Goal: Task Accomplishment & Management: Complete application form

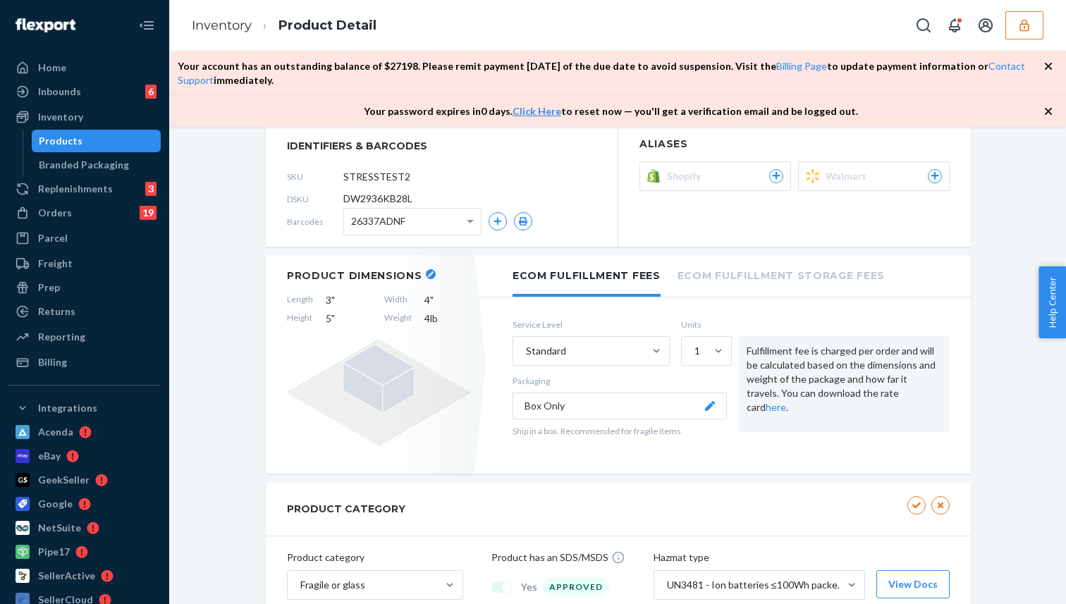
scroll to position [233, 0]
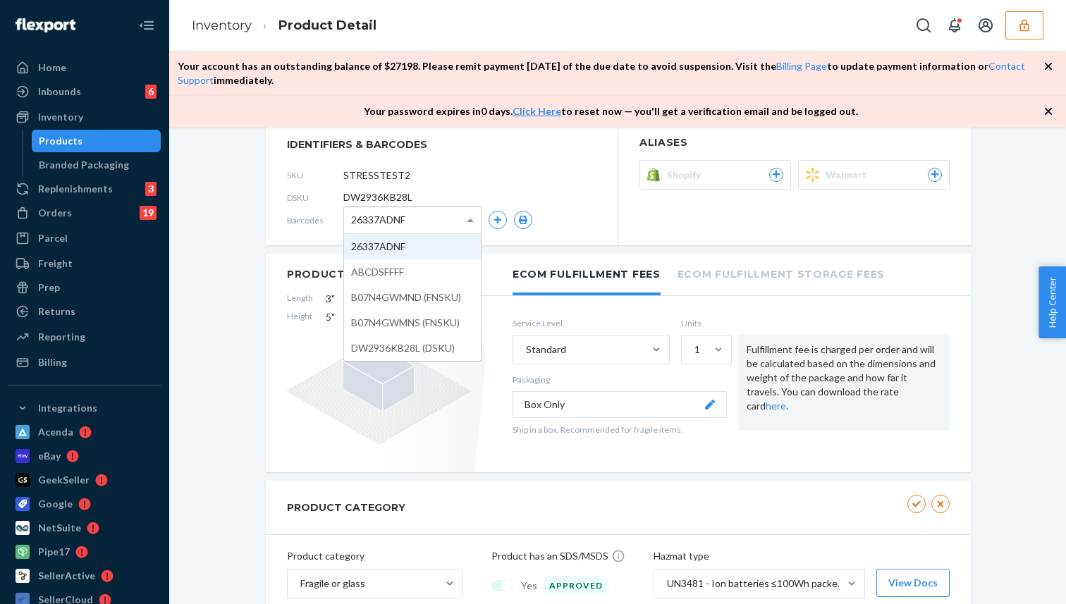
click at [412, 212] on div "26337ADNF" at bounding box center [412, 220] width 137 height 26
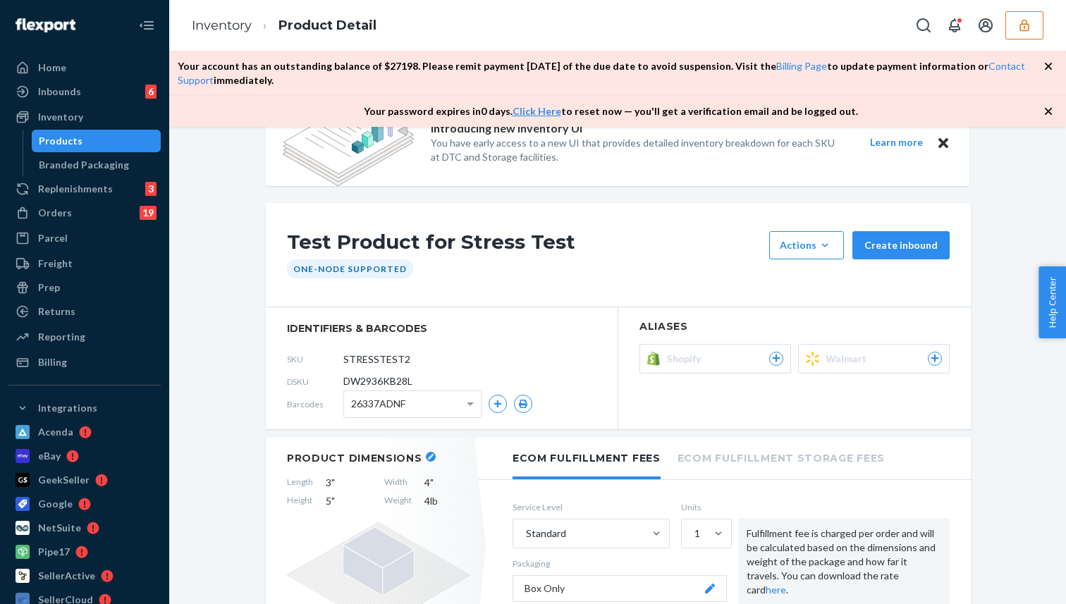
scroll to position [47, 0]
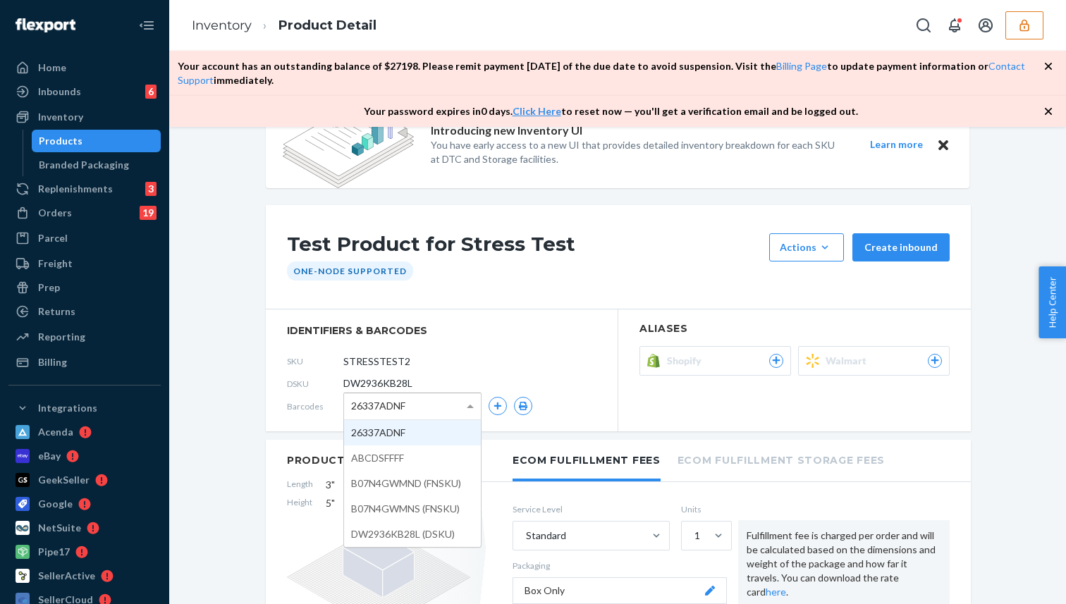
click at [399, 412] on span "26337ADNF" at bounding box center [378, 406] width 54 height 24
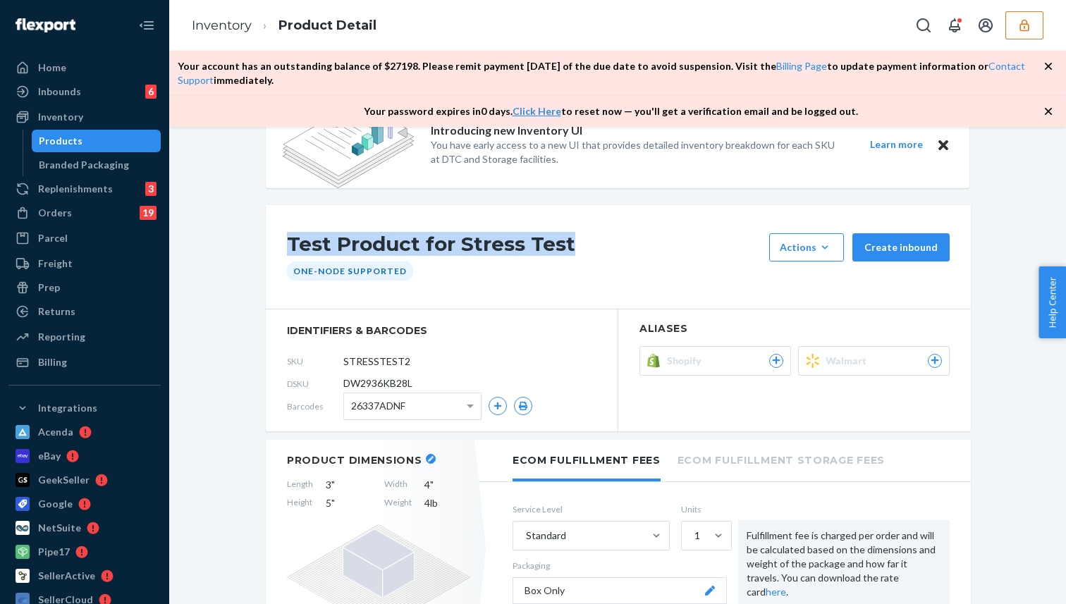
drag, startPoint x: 289, startPoint y: 241, endPoint x: 651, endPoint y: 241, distance: 362.3
click at [651, 241] on h1 "Test Product for Stress Test" at bounding box center [524, 247] width 475 height 28
copy h1 "Test Product for Stress Test"
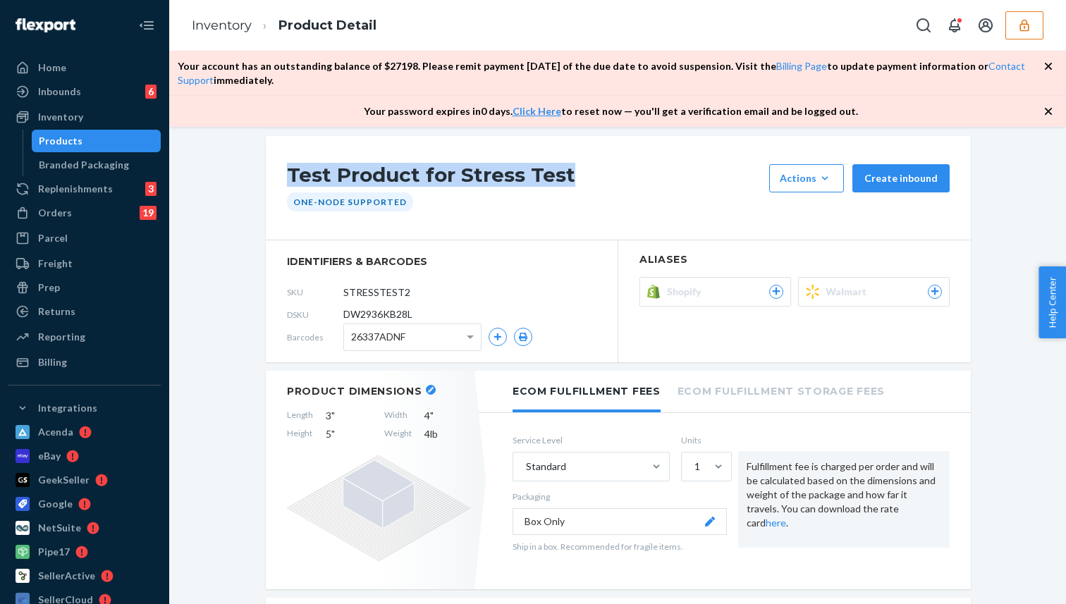
scroll to position [119, 0]
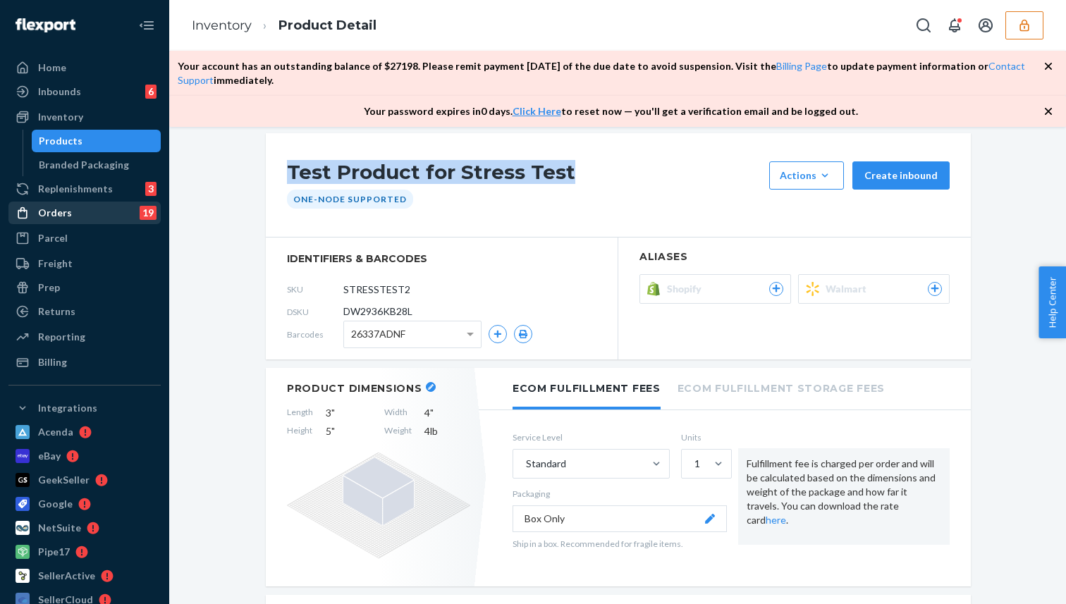
click at [84, 208] on div "Orders 19" at bounding box center [84, 213] width 149 height 20
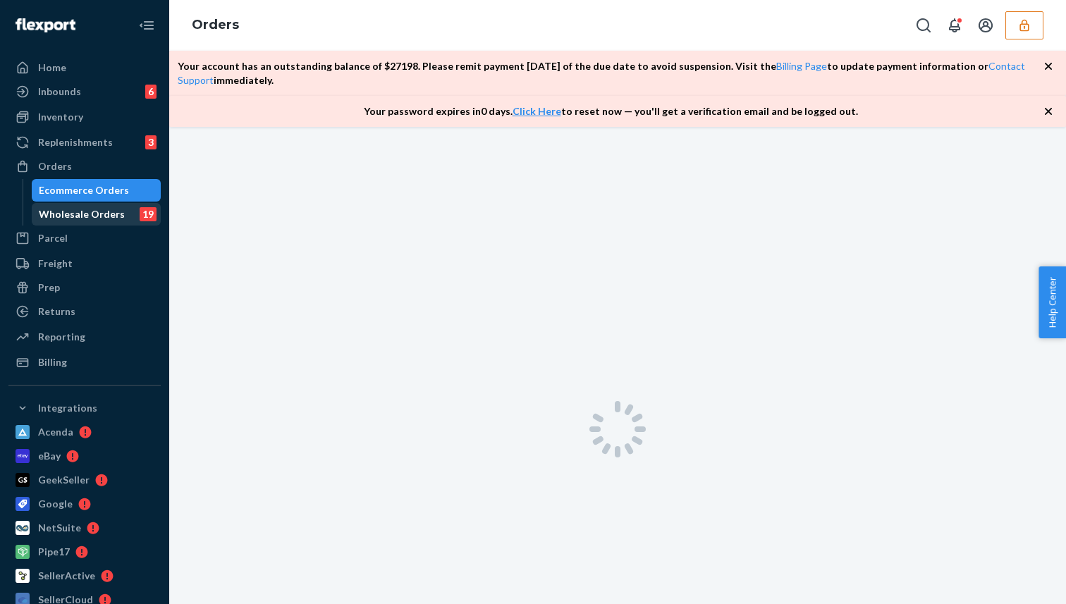
click at [82, 218] on div "Wholesale Orders" at bounding box center [82, 214] width 86 height 14
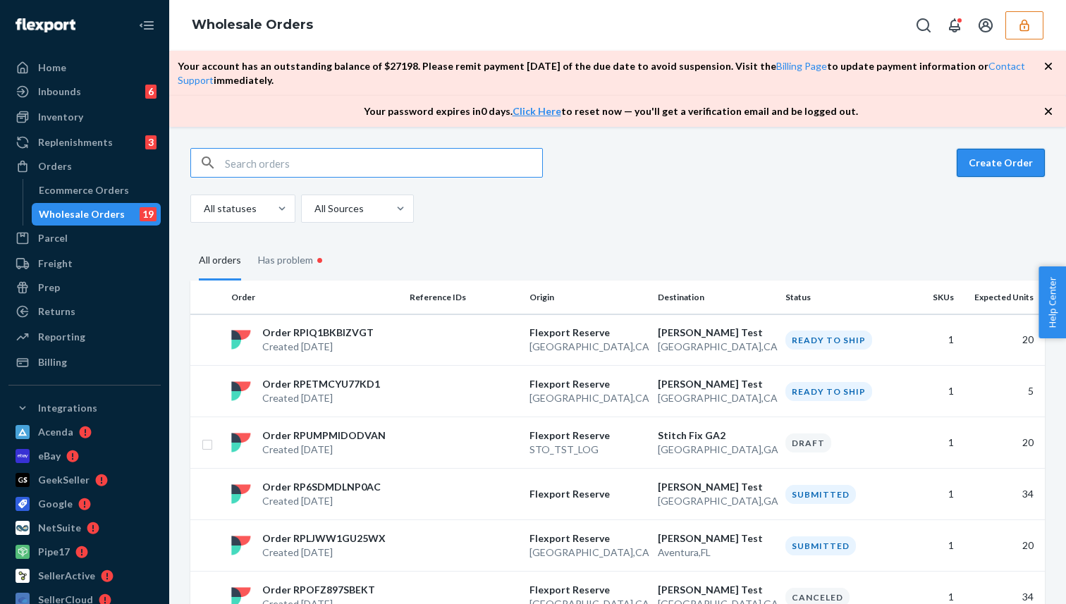
click at [980, 164] on button "Create Order" at bounding box center [1000, 163] width 88 height 28
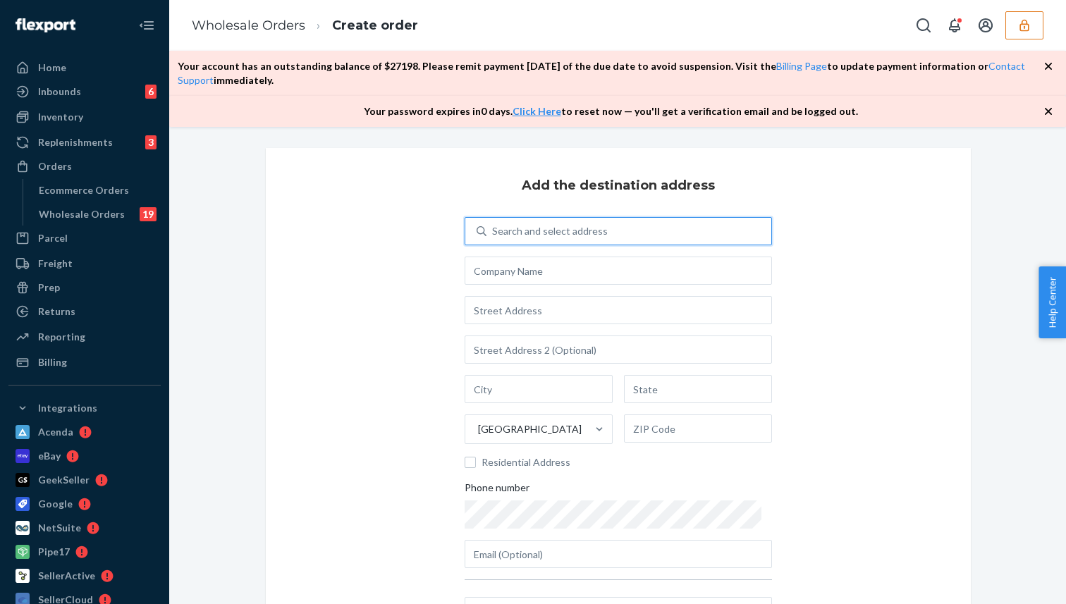
click at [592, 233] on div "Search and select address" at bounding box center [550, 231] width 116 height 14
click at [493, 233] on input "0 results available. Use Up and Down to choose options, press Enter to select t…" at bounding box center [492, 231] width 1 height 14
type input "Mandeep test"
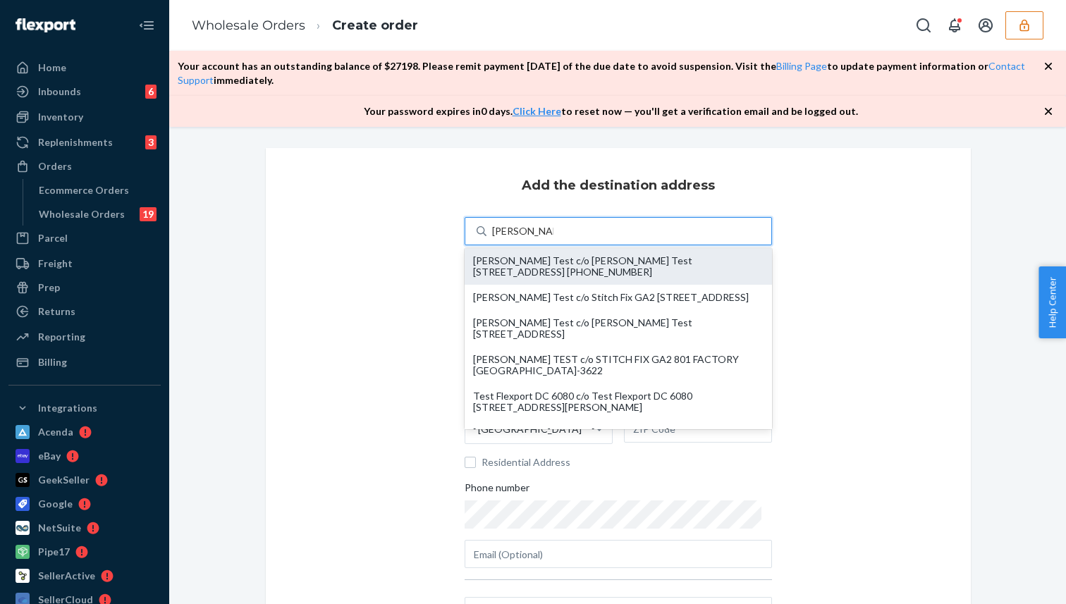
click at [614, 276] on div "Mandeep Test c/o Mandeep Test 444 Stockton St San Francisco, CA 94108 +1 (888) …" at bounding box center [618, 266] width 290 height 23
click at [553, 238] on input "Mandeep test" at bounding box center [522, 231] width 61 height 14
type input "[PERSON_NAME] Test"
type input "444 Stockton St"
type input "[GEOGRAPHIC_DATA]"
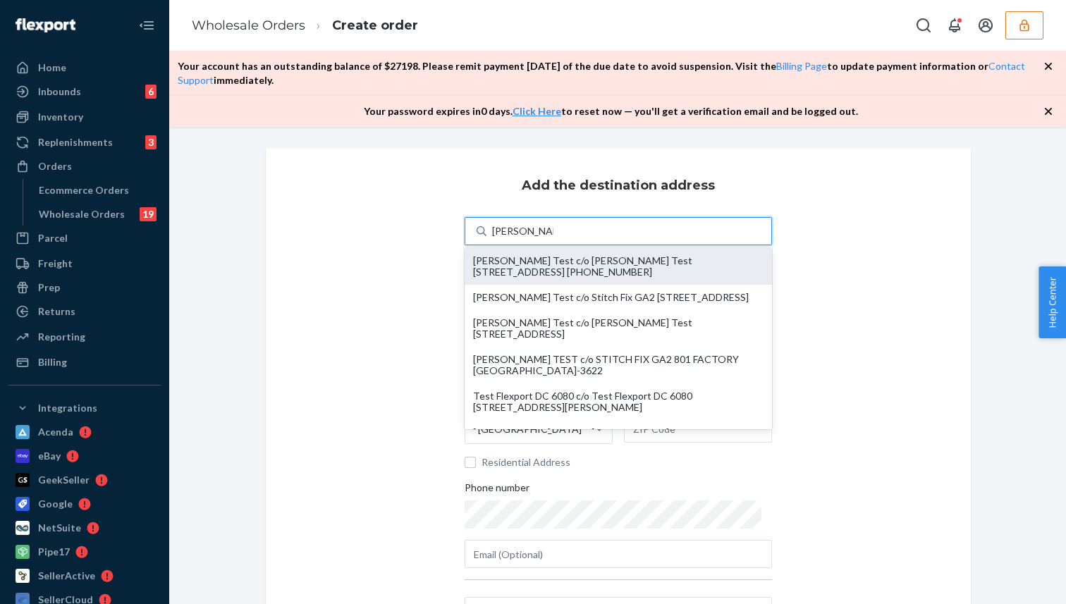
type input "CA"
type input "94108"
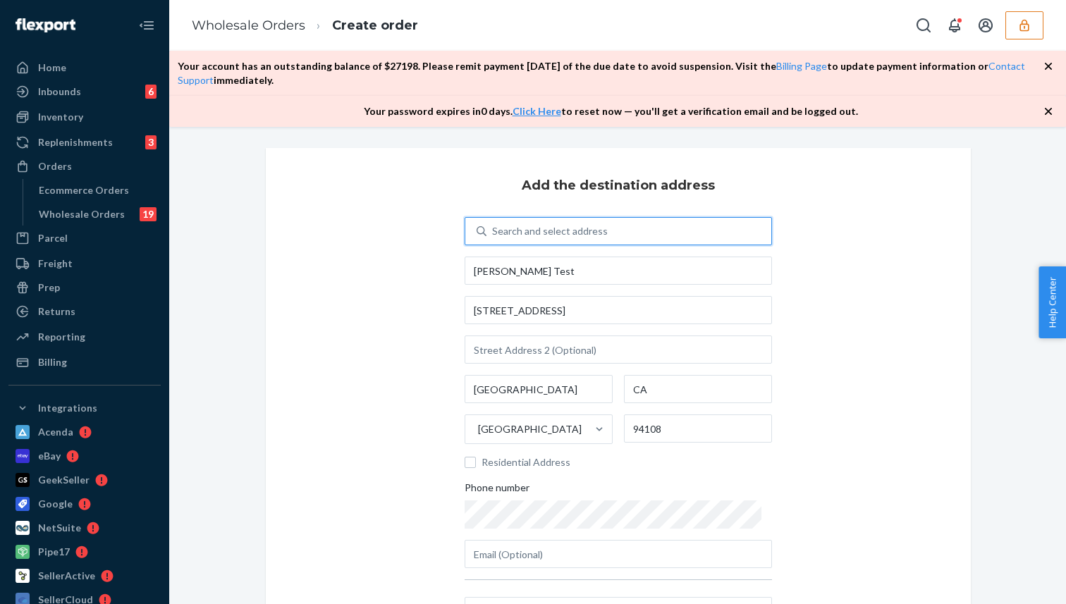
scroll to position [194, 0]
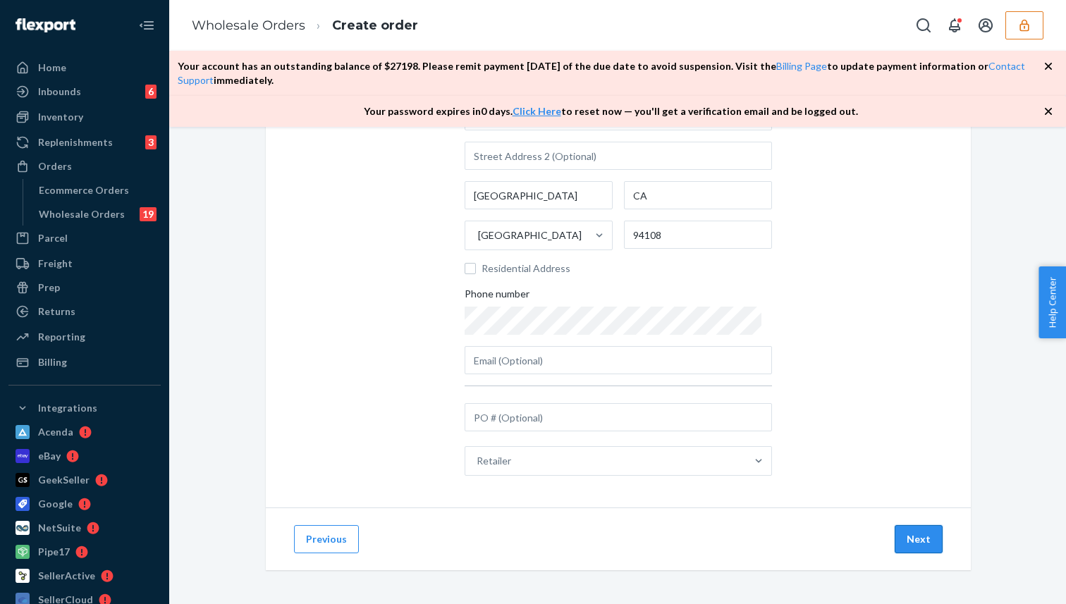
click at [919, 535] on button "Next" at bounding box center [918, 539] width 48 height 28
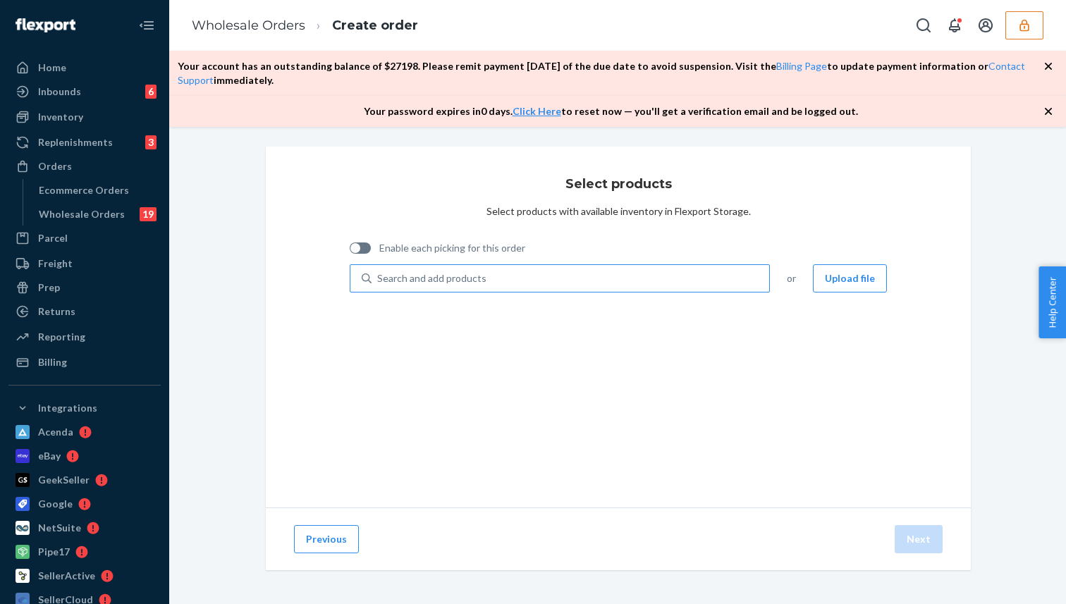
click at [399, 281] on div "Search and add products" at bounding box center [431, 278] width 109 height 14
click at [378, 281] on input "Search and add products" at bounding box center [377, 278] width 1 height 14
paste input "Test Product for Stress Test"
type input "Test Product for Stress Test"
click at [358, 246] on div at bounding box center [355, 248] width 10 height 10
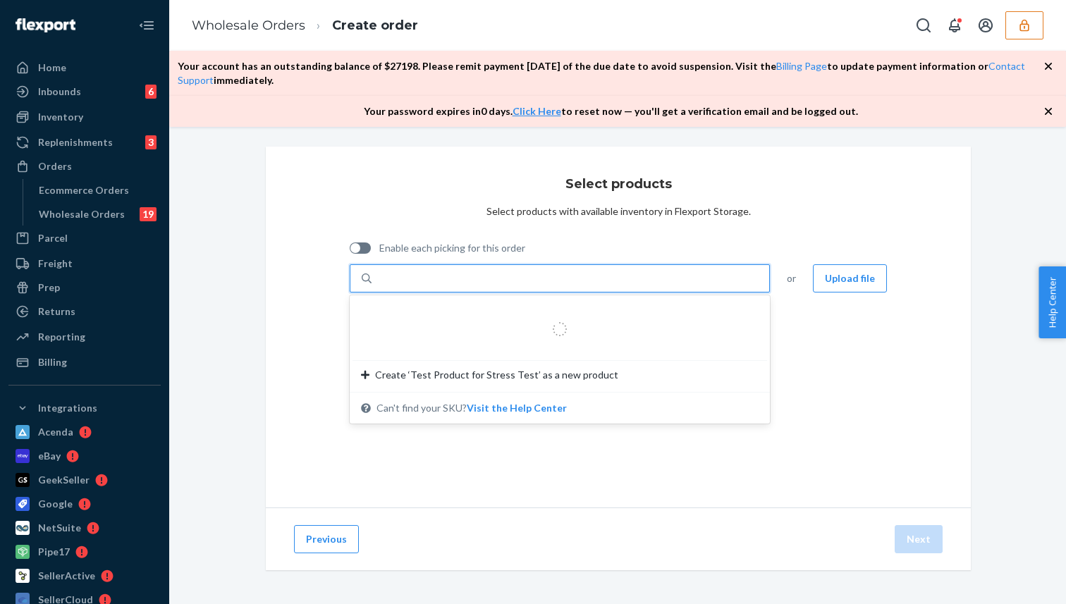
checkbox input "true"
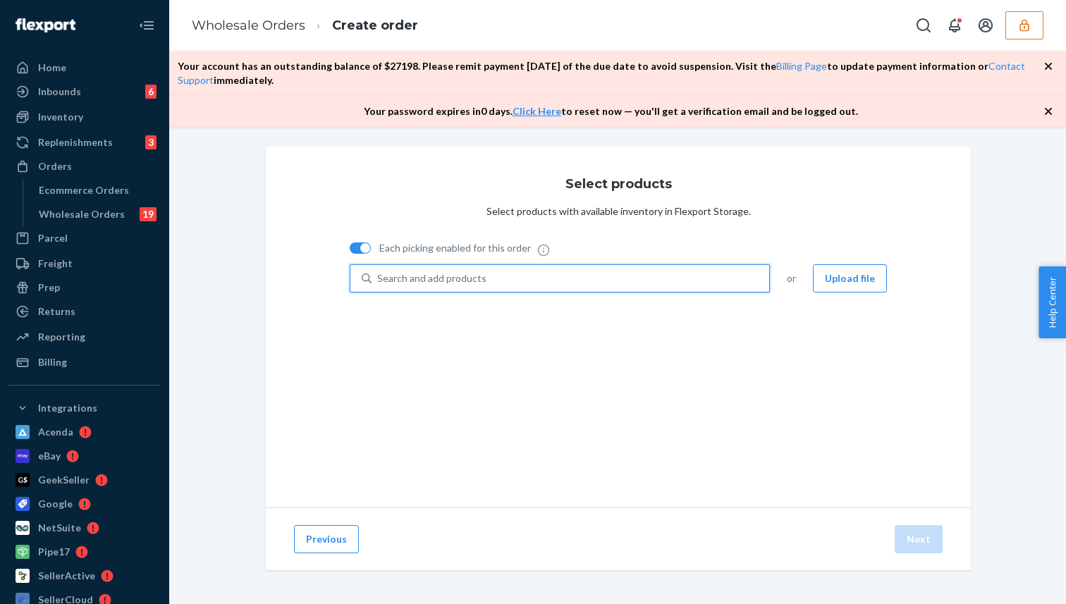
click at [398, 276] on div "Search and add products" at bounding box center [431, 278] width 109 height 14
click at [378, 276] on input "0 results available. Use Up and Down to choose options, press Enter to select t…" at bounding box center [377, 278] width 1 height 14
paste input "Test Product for Stress Test"
type input "Test Product for Stress Test"
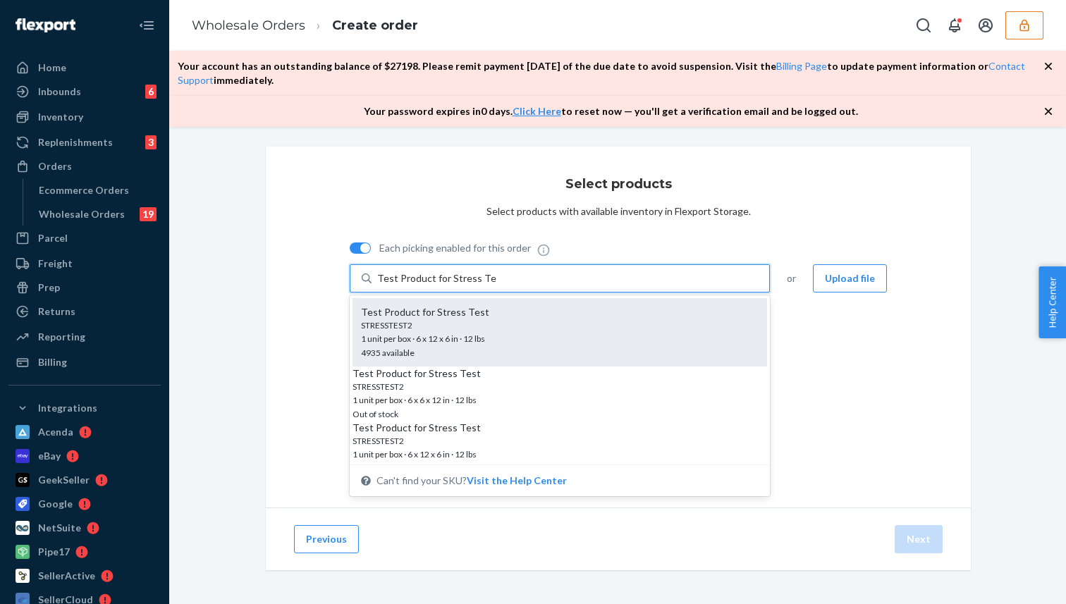
click at [436, 316] on div "Test Product for Stress Test" at bounding box center [560, 312] width 398 height 14
click at [436, 285] on input "Test Product for Stress Test" at bounding box center [436, 278] width 119 height 14
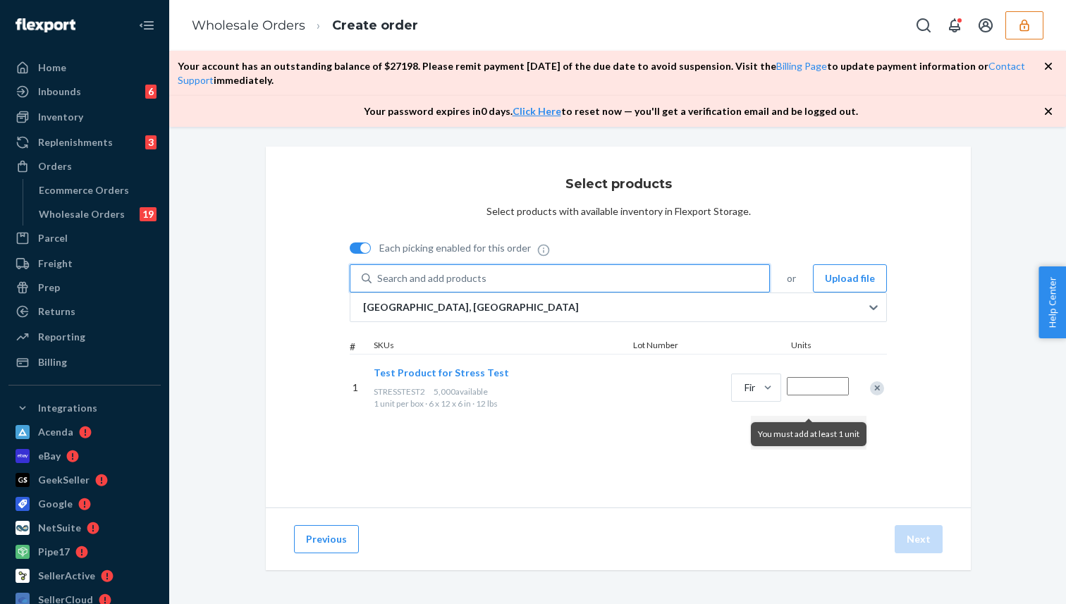
click at [798, 395] on input "Quantity" at bounding box center [818, 386] width 62 height 18
type input "10"
click at [906, 528] on button "Next" at bounding box center [918, 539] width 48 height 28
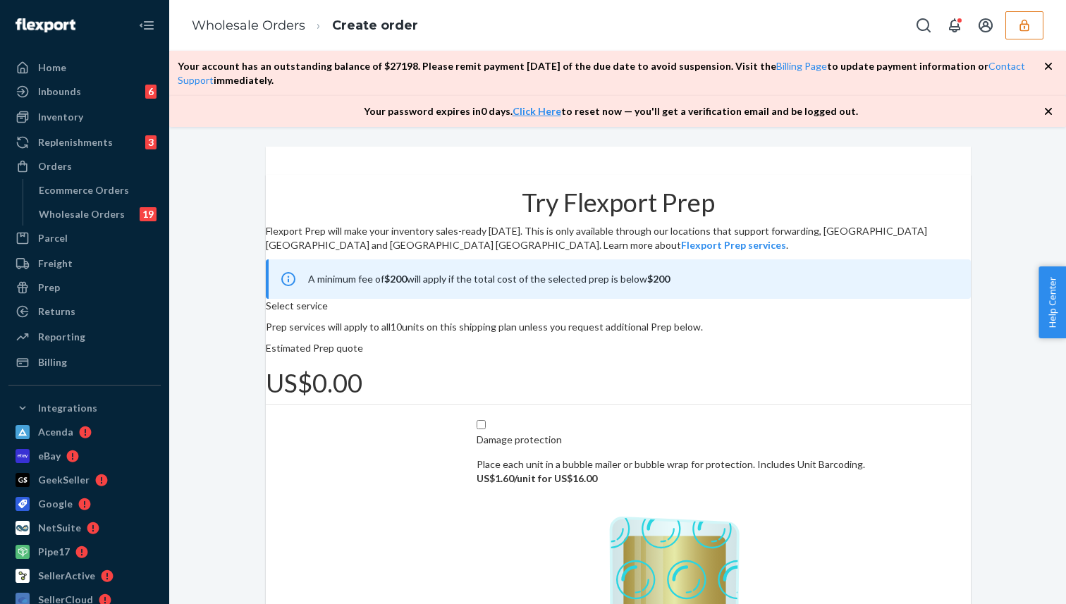
scroll to position [190, 0]
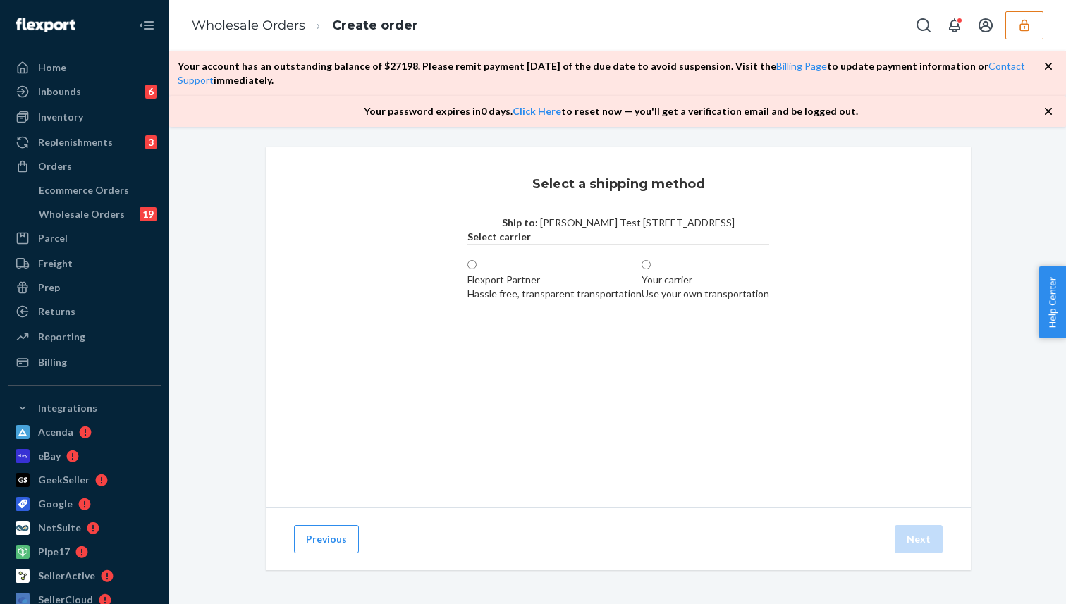
scroll to position [1, 0]
click at [467, 287] on div "Flexport Partner" at bounding box center [554, 280] width 174 height 14
click at [467, 269] on input "Flexport Partner Hassle free, transparent transportation" at bounding box center [471, 264] width 9 height 9
radio input "true"
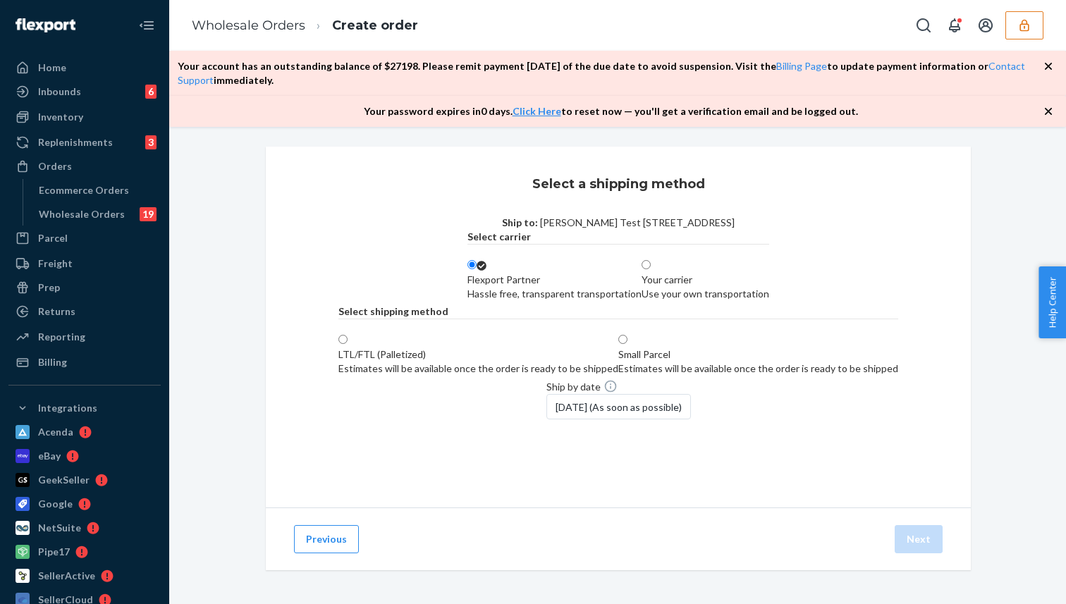
scroll to position [99, 0]
click at [673, 356] on label "Small Parcel Estimates will be available once the order is ready to be shipped" at bounding box center [758, 354] width 280 height 42
click at [627, 344] on input "Small Parcel Estimates will be available once the order is ready to be shipped" at bounding box center [622, 339] width 9 height 9
radio input "true"
click at [936, 539] on button "Next" at bounding box center [918, 539] width 48 height 28
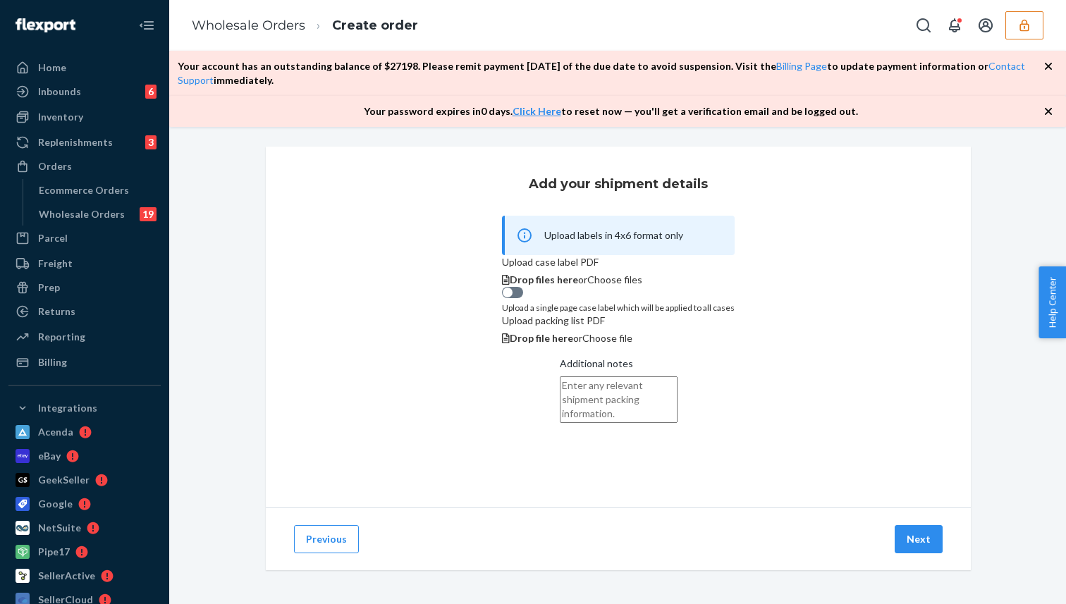
scroll to position [111, 0]
click at [931, 531] on button "Next" at bounding box center [918, 539] width 48 height 28
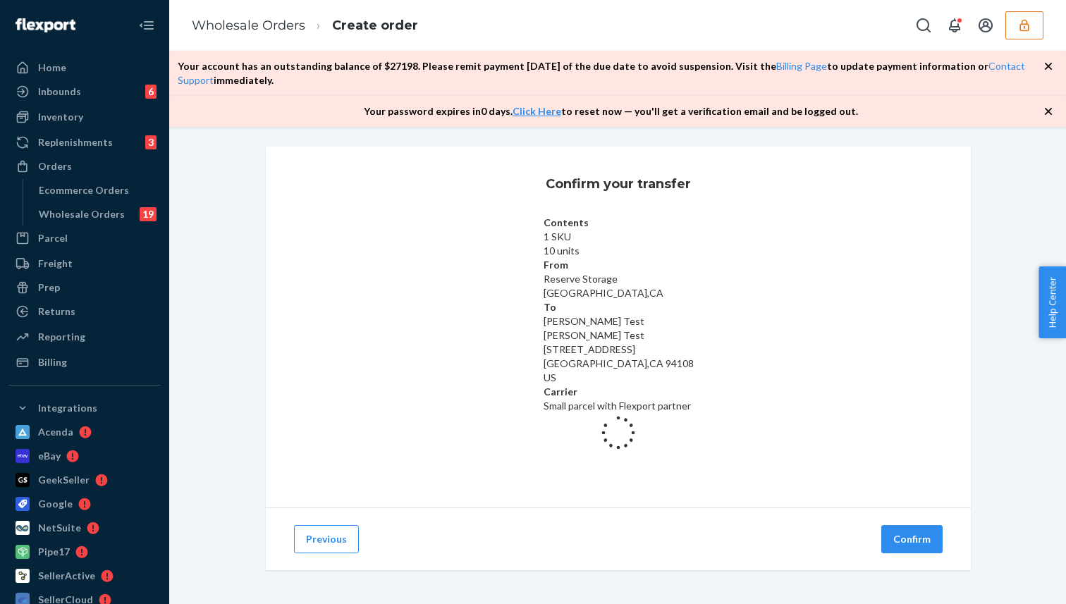
scroll to position [6, 0]
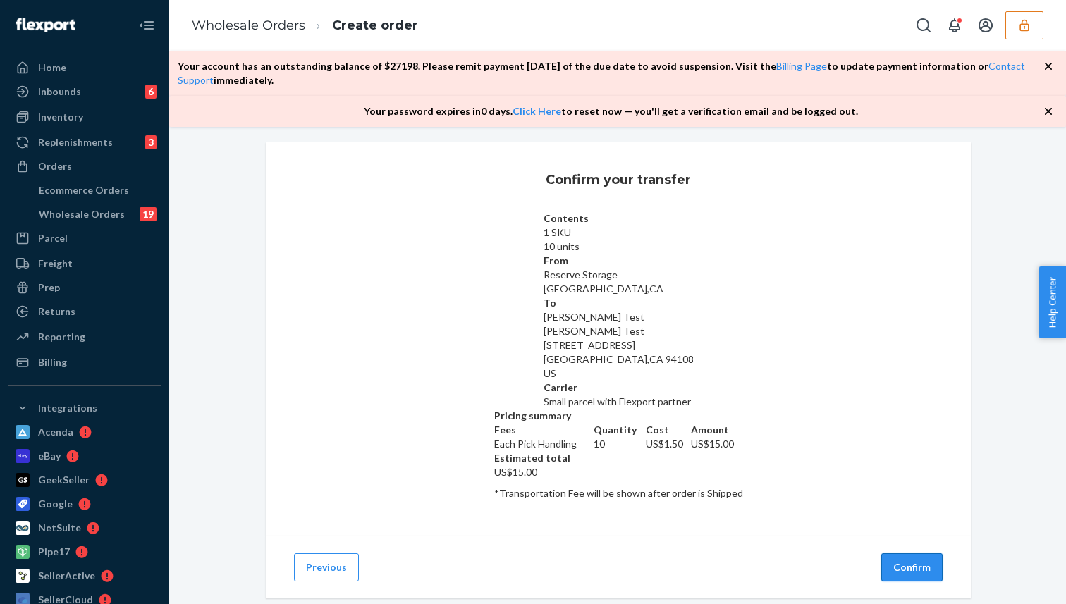
click at [908, 553] on button "Confirm" at bounding box center [911, 567] width 61 height 28
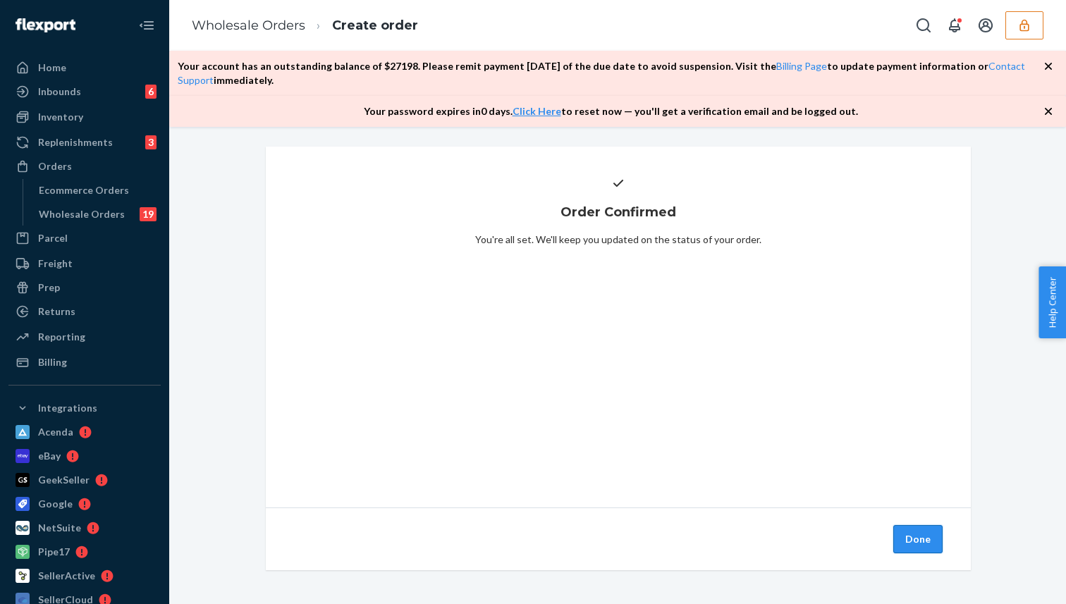
click at [915, 536] on button "Done" at bounding box center [917, 539] width 49 height 28
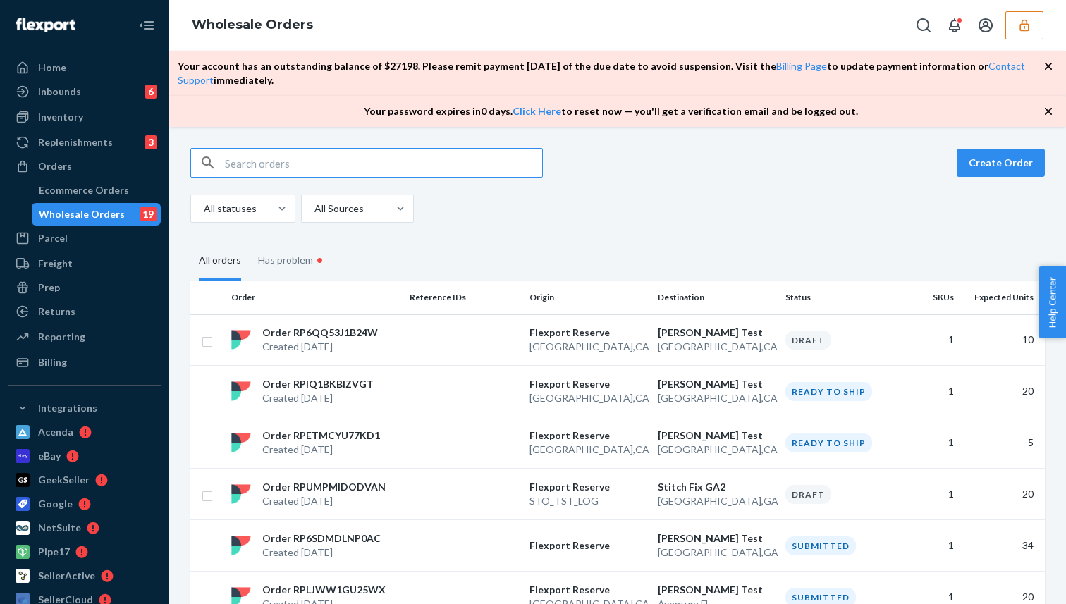
click at [522, 242] on fieldset "All orders Has problem •" at bounding box center [617, 260] width 854 height 41
click at [347, 338] on p "Order RP6QQ53J1B24W" at bounding box center [320, 333] width 116 height 14
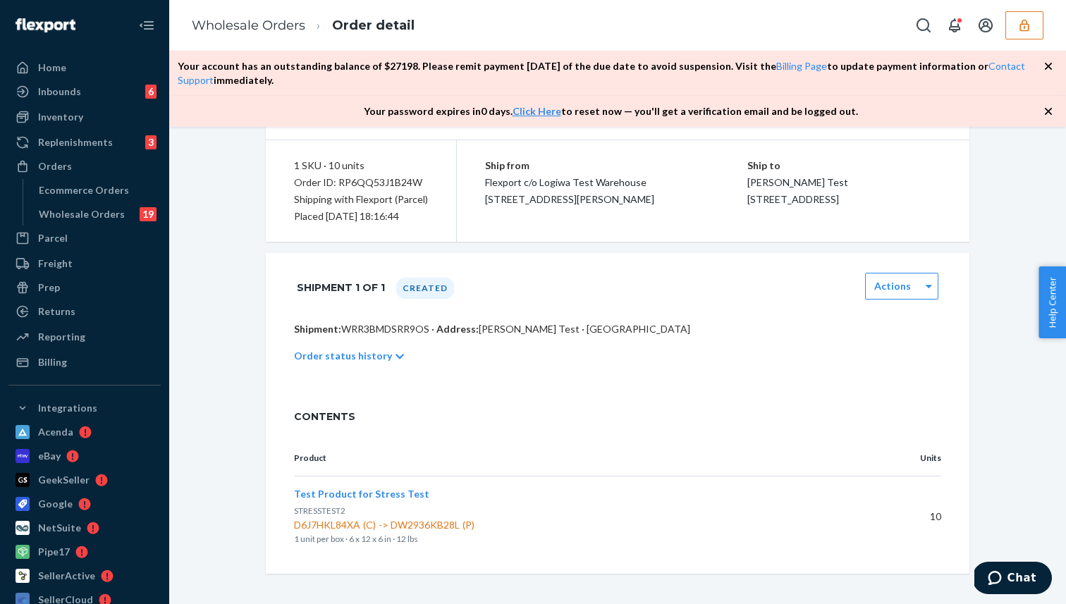
scroll to position [118, 0]
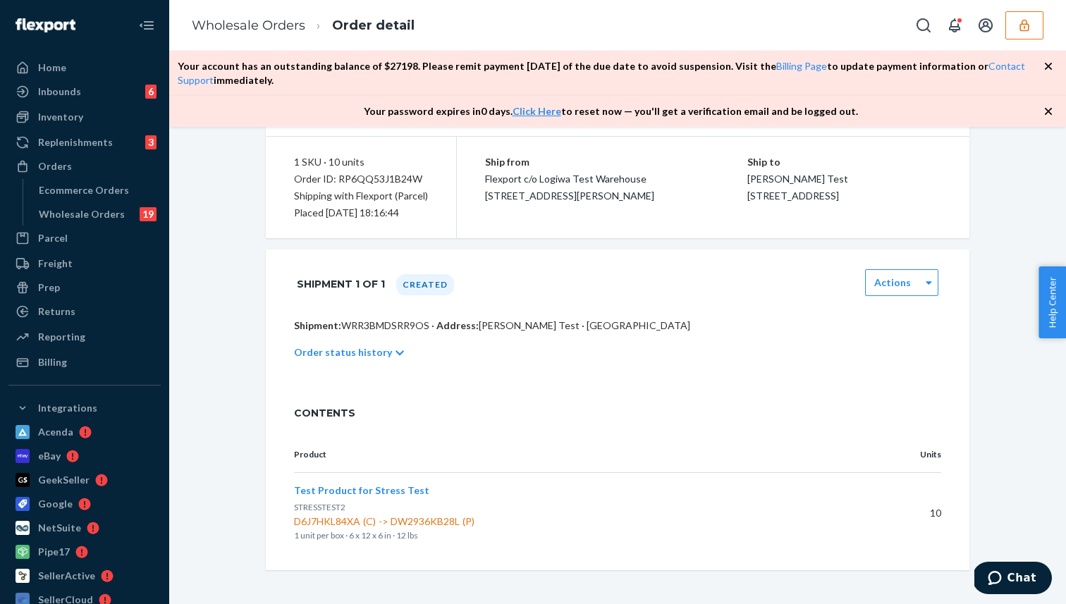
click at [380, 333] on p "Shipment: WRR3BMDSRR9OS · Address: [PERSON_NAME] Test · [GEOGRAPHIC_DATA]" at bounding box center [617, 326] width 647 height 14
click at [386, 333] on p "Shipment: WRR3BMDSRR9OS · Address: [PERSON_NAME] Test · [GEOGRAPHIC_DATA]" at bounding box center [617, 326] width 647 height 14
click at [398, 319] on div "Shipment 1 of 1 Created Actions" at bounding box center [617, 284] width 703 height 69
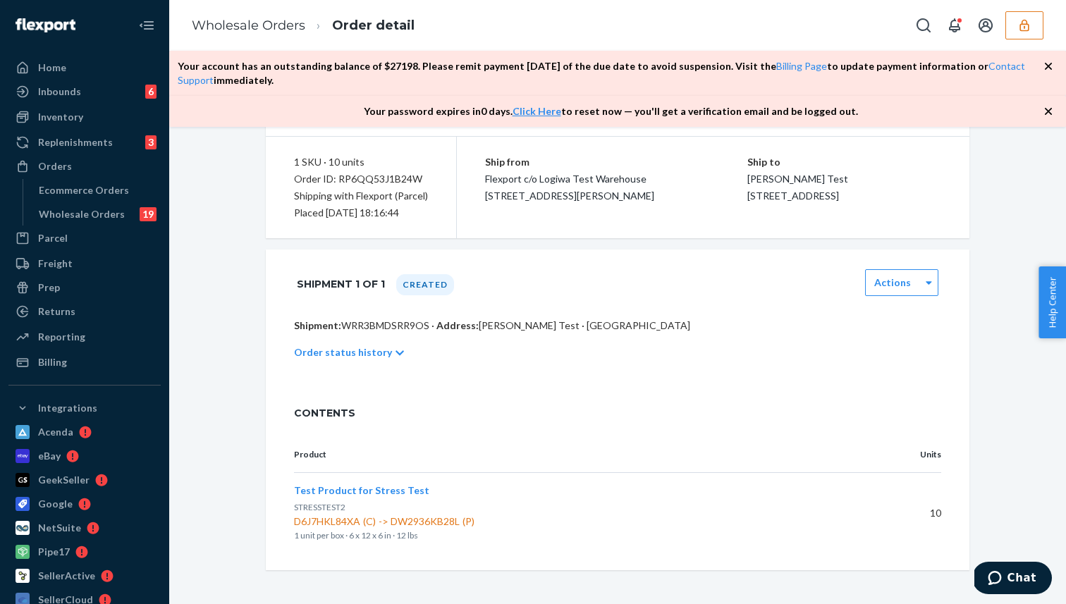
scroll to position [0, 0]
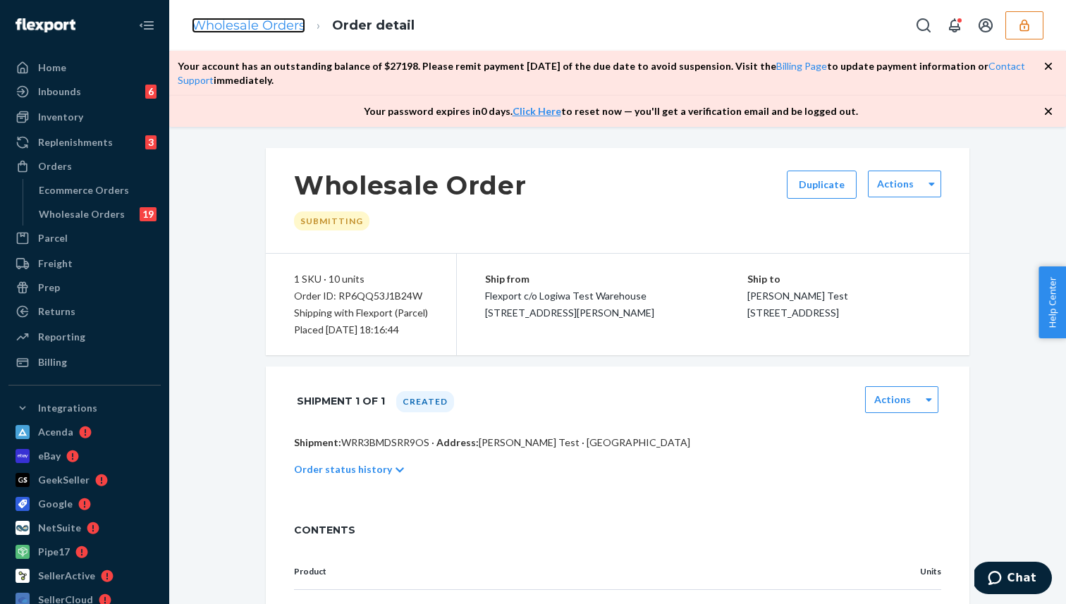
click at [242, 28] on link "Wholesale Orders" at bounding box center [248, 26] width 113 height 16
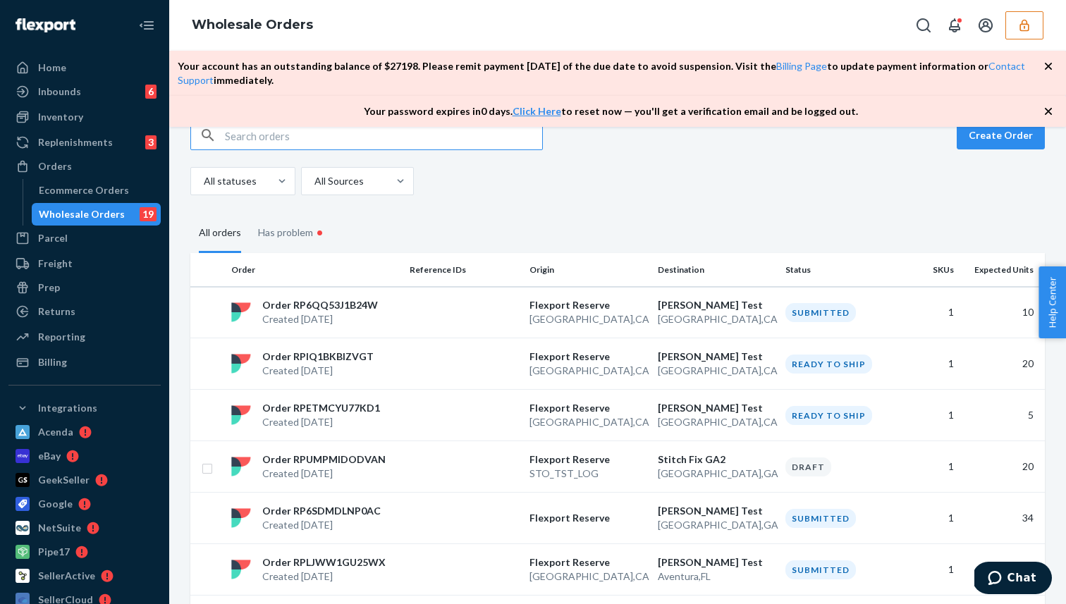
scroll to position [29, 0]
click at [412, 352] on td at bounding box center [464, 362] width 120 height 51
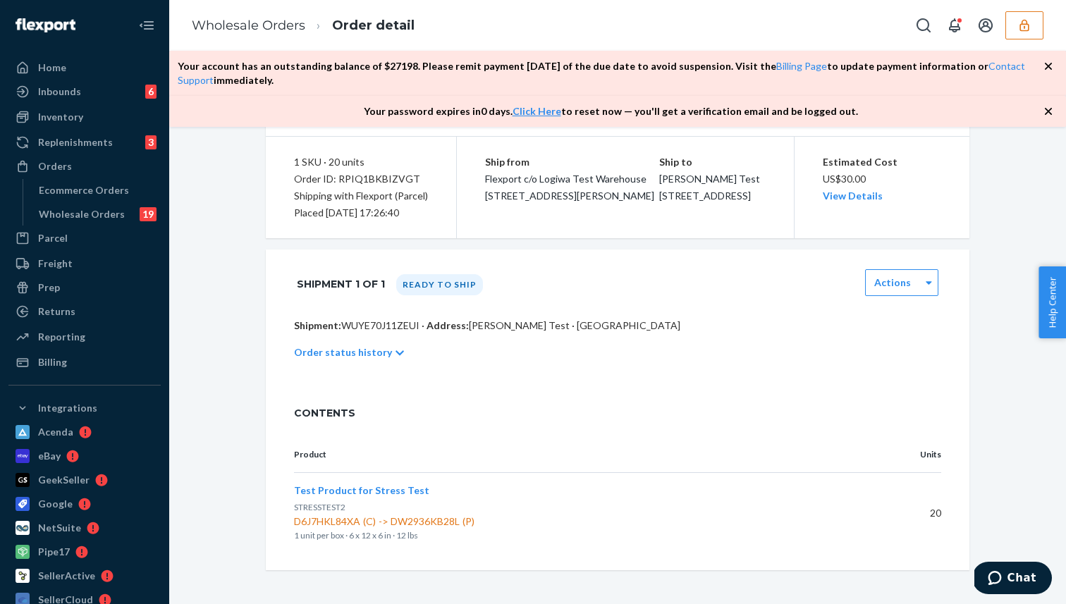
scroll to position [132, 0]
click at [385, 335] on div "Order status history" at bounding box center [617, 352] width 647 height 39
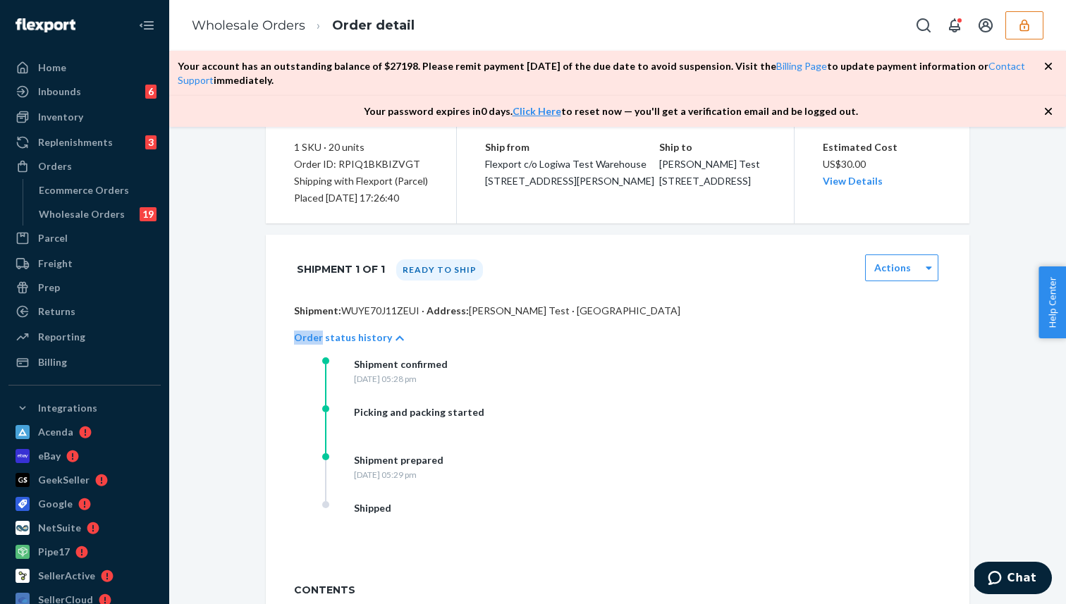
click at [385, 335] on div "Order status history" at bounding box center [617, 337] width 647 height 39
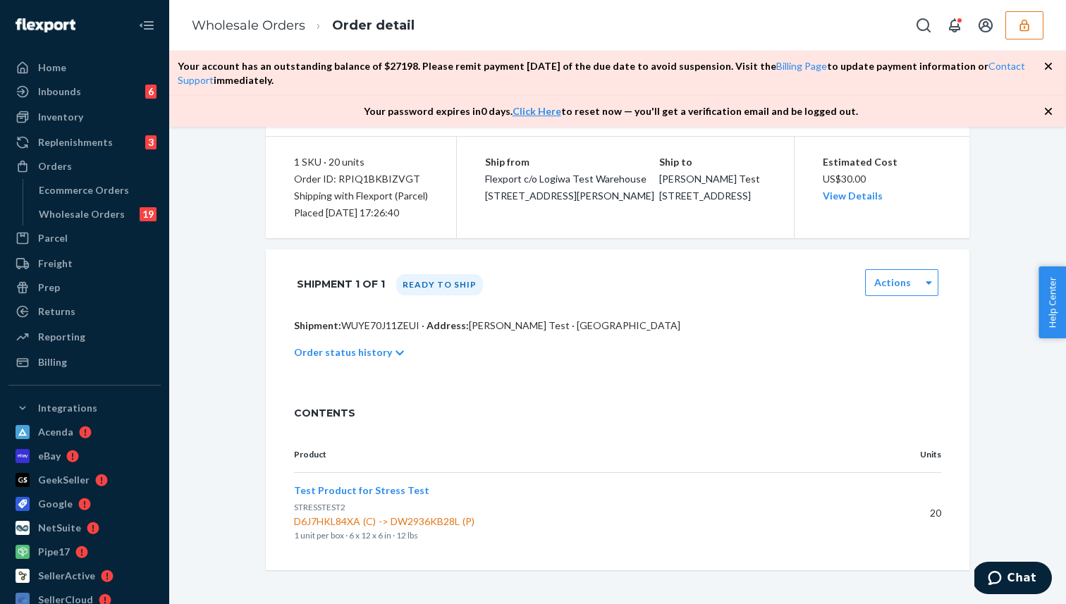
click at [383, 333] on p "Shipment: WUYE70J11ZEUI · Address: [PERSON_NAME] Test · [GEOGRAPHIC_DATA]" at bounding box center [617, 326] width 647 height 14
copy p "WUYE70J11ZEUI"
click at [386, 347] on div "Order status history" at bounding box center [617, 352] width 647 height 39
